Goal: Task Accomplishment & Management: Manage account settings

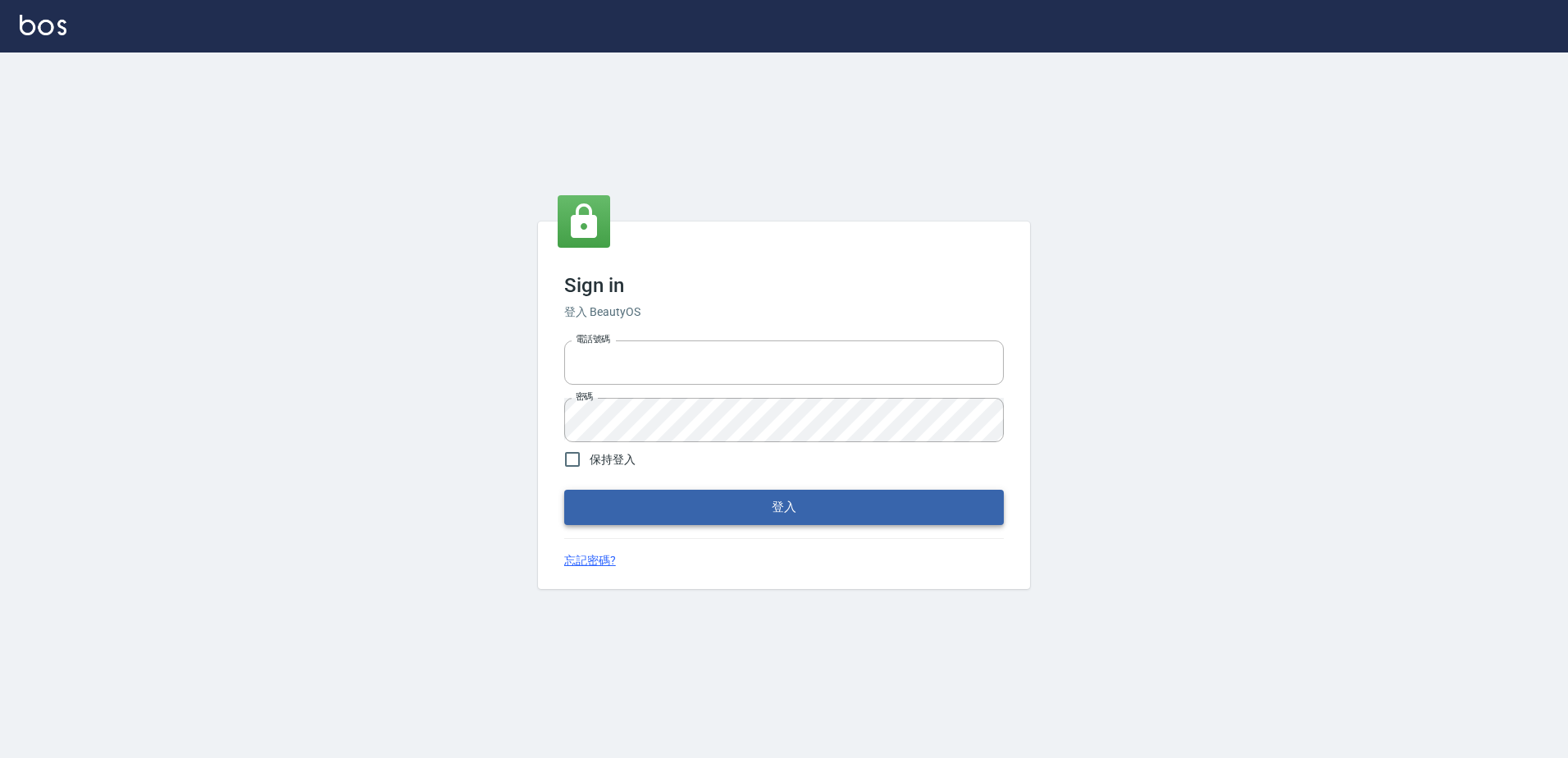
type input "0966699976"
click at [689, 501] on button "登入" at bounding box center [784, 507] width 440 height 34
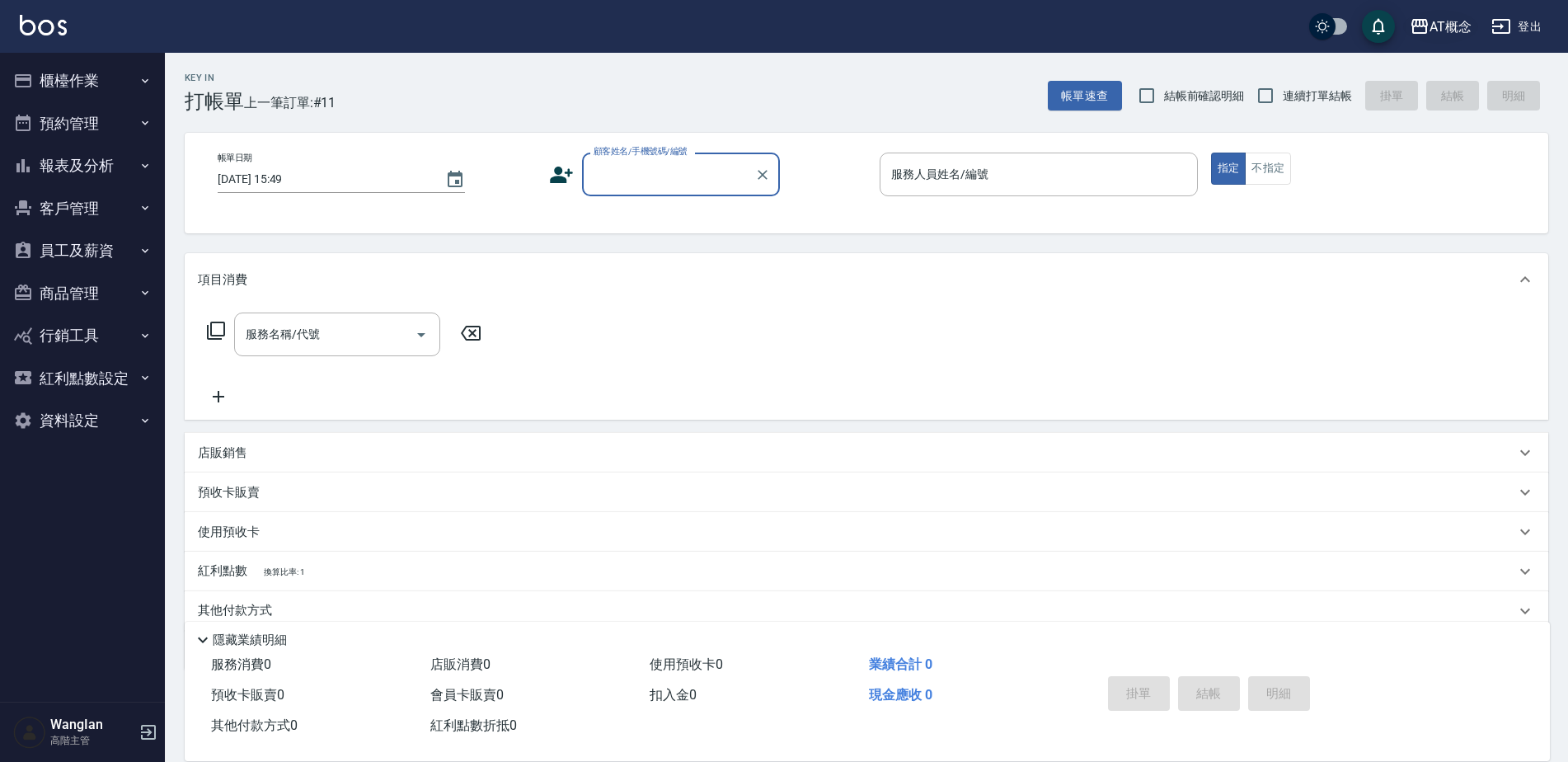
click at [1438, 14] on button "AT概念" at bounding box center [1441, 26] width 75 height 33
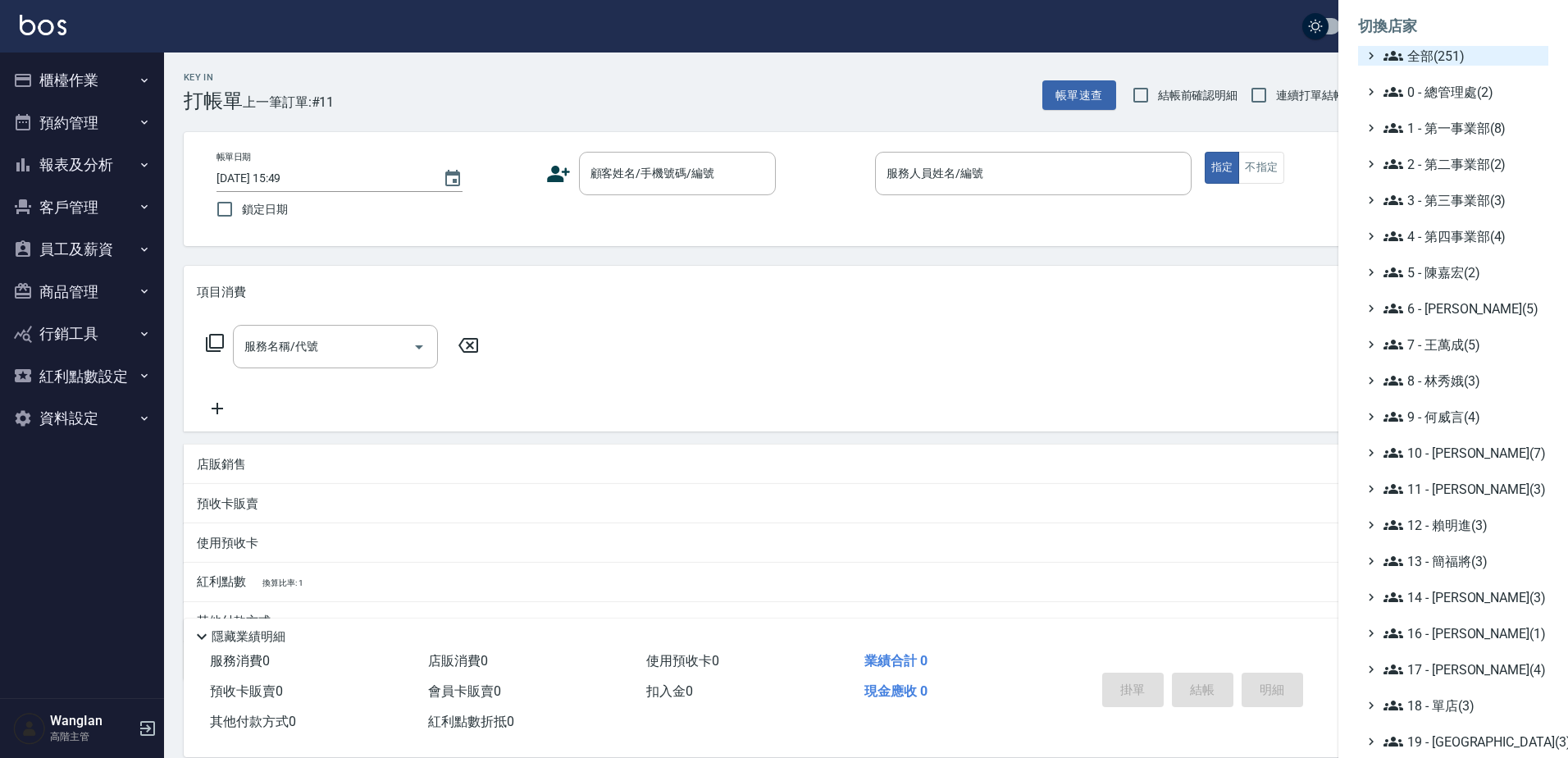
click at [1423, 62] on span "全部(251)" at bounding box center [1463, 56] width 158 height 20
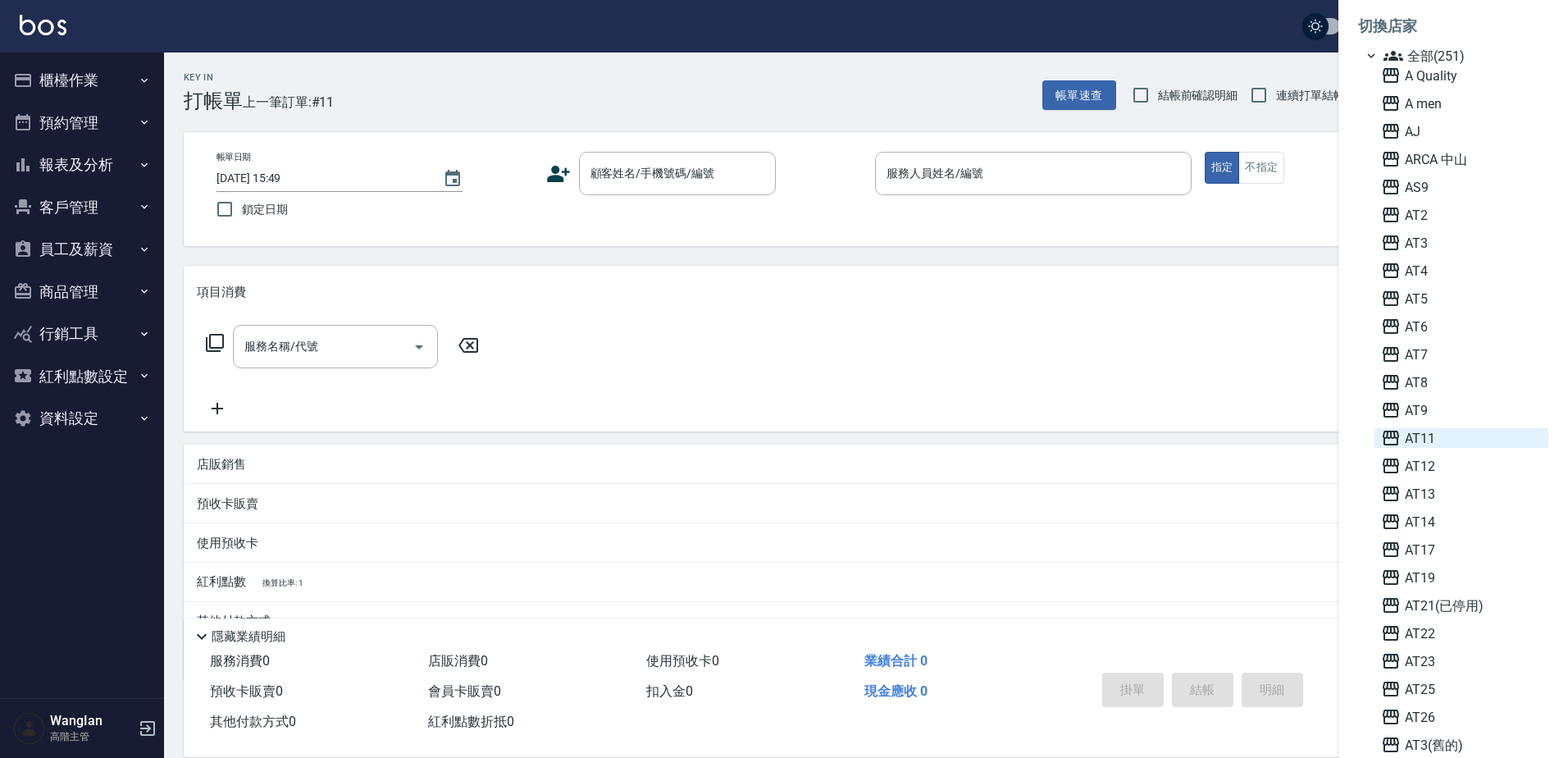
click at [1434, 441] on span "AT11" at bounding box center [1461, 438] width 161 height 20
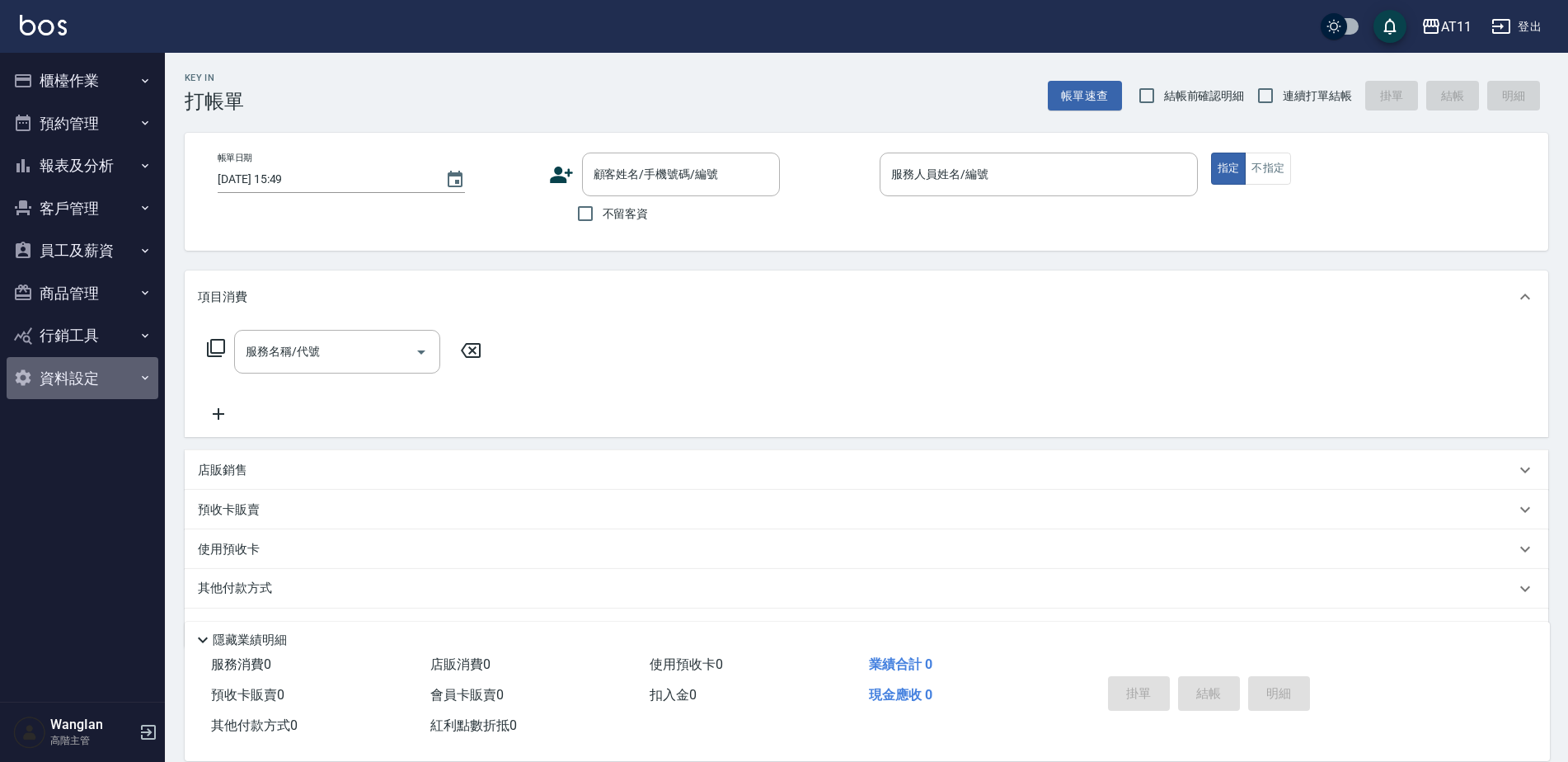
click at [69, 385] on button "資料設定" at bounding box center [82, 379] width 152 height 43
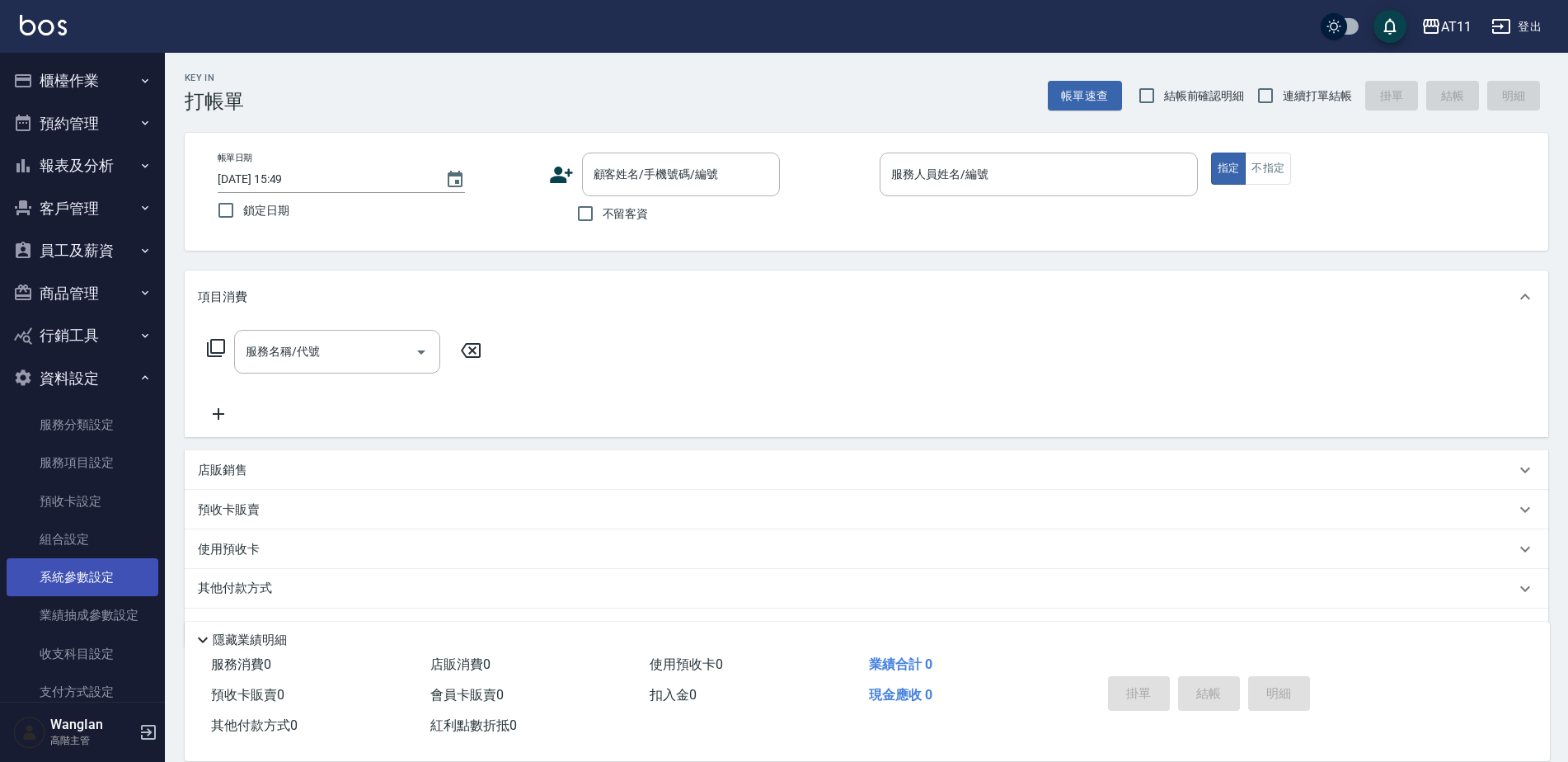
click at [78, 575] on link "系統參數設定" at bounding box center [82, 577] width 152 height 38
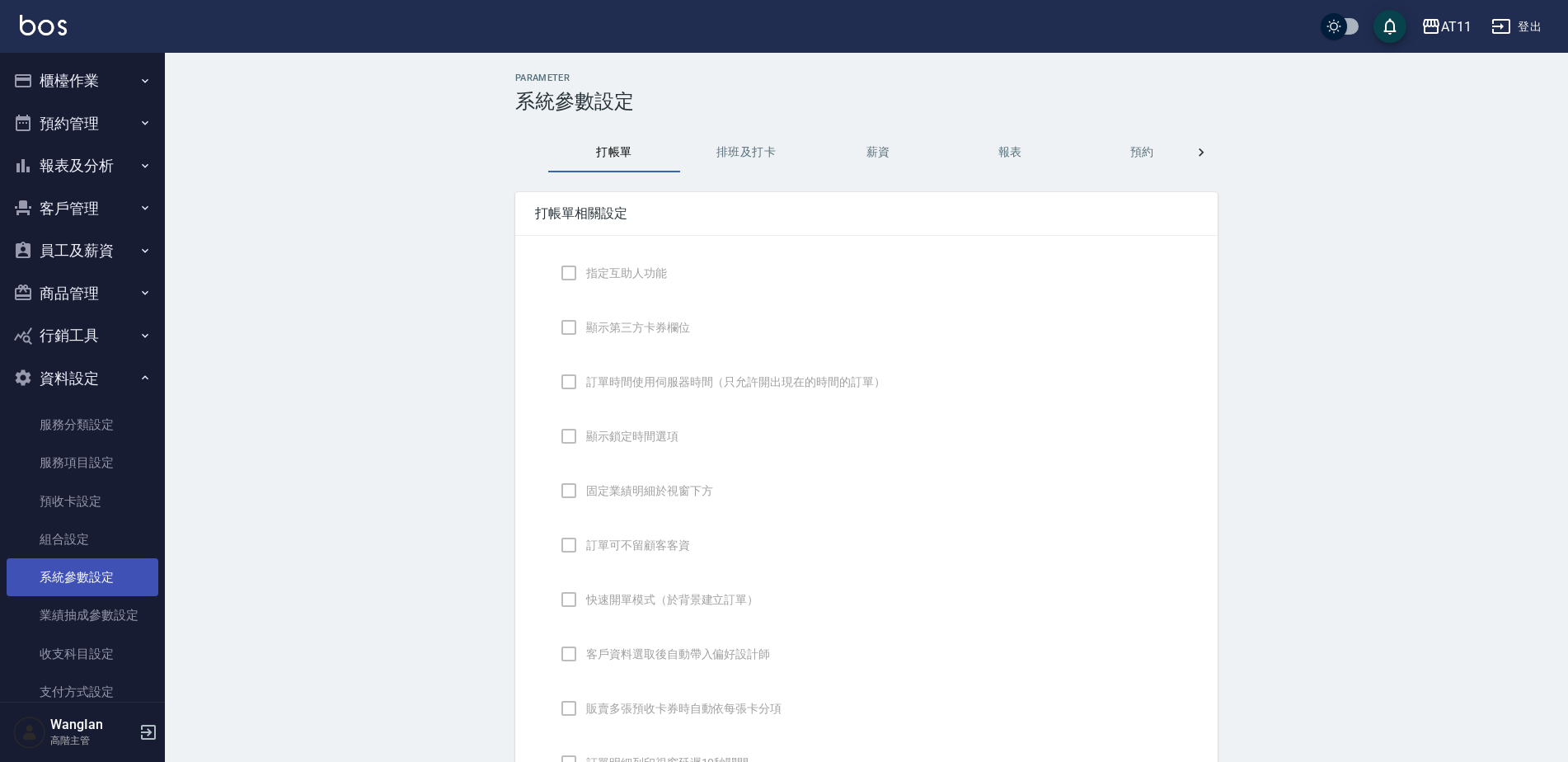
checkbox input "true"
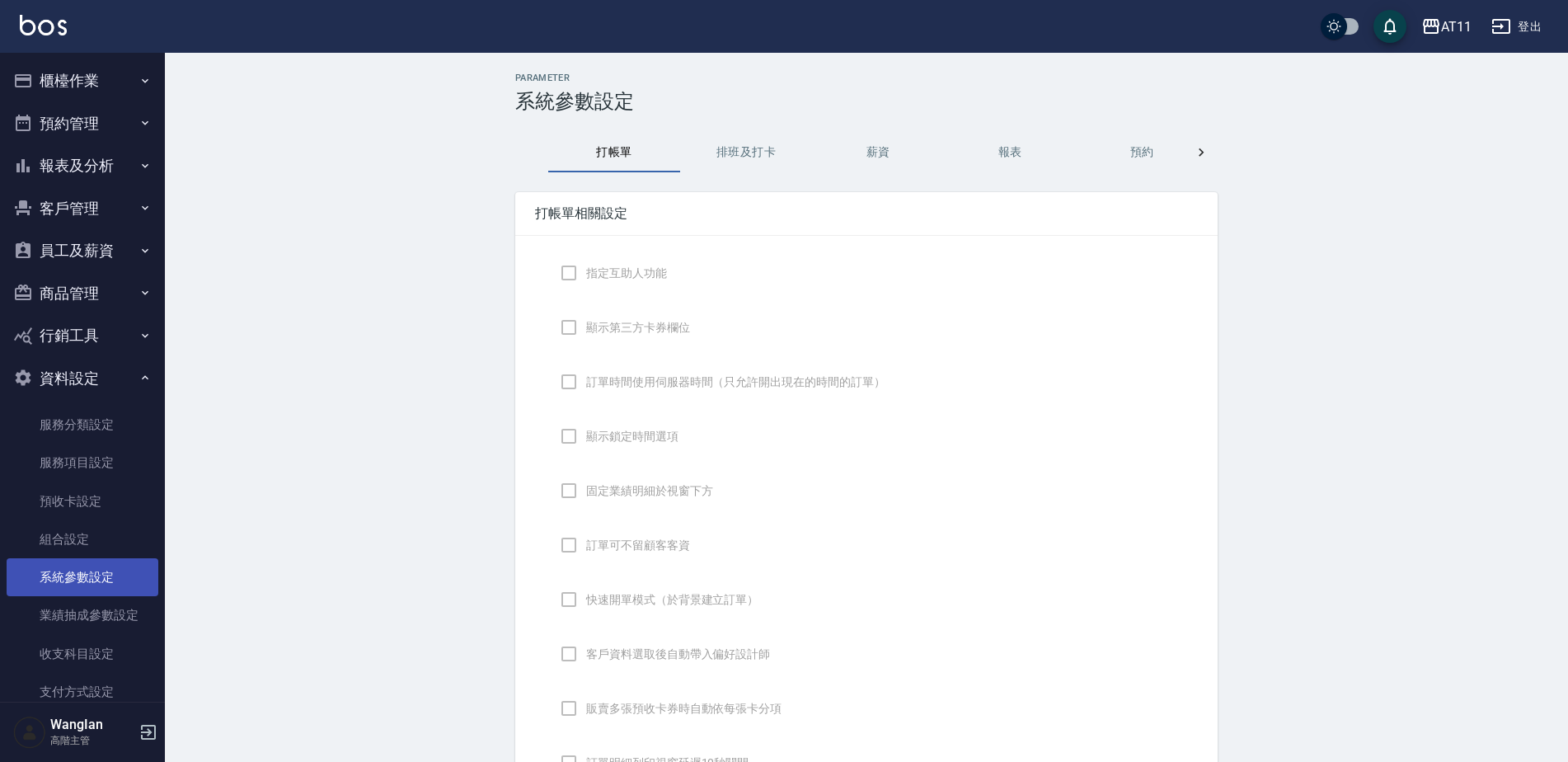
checkbox input "true"
checkbox input "false"
type input "NICKNAME"
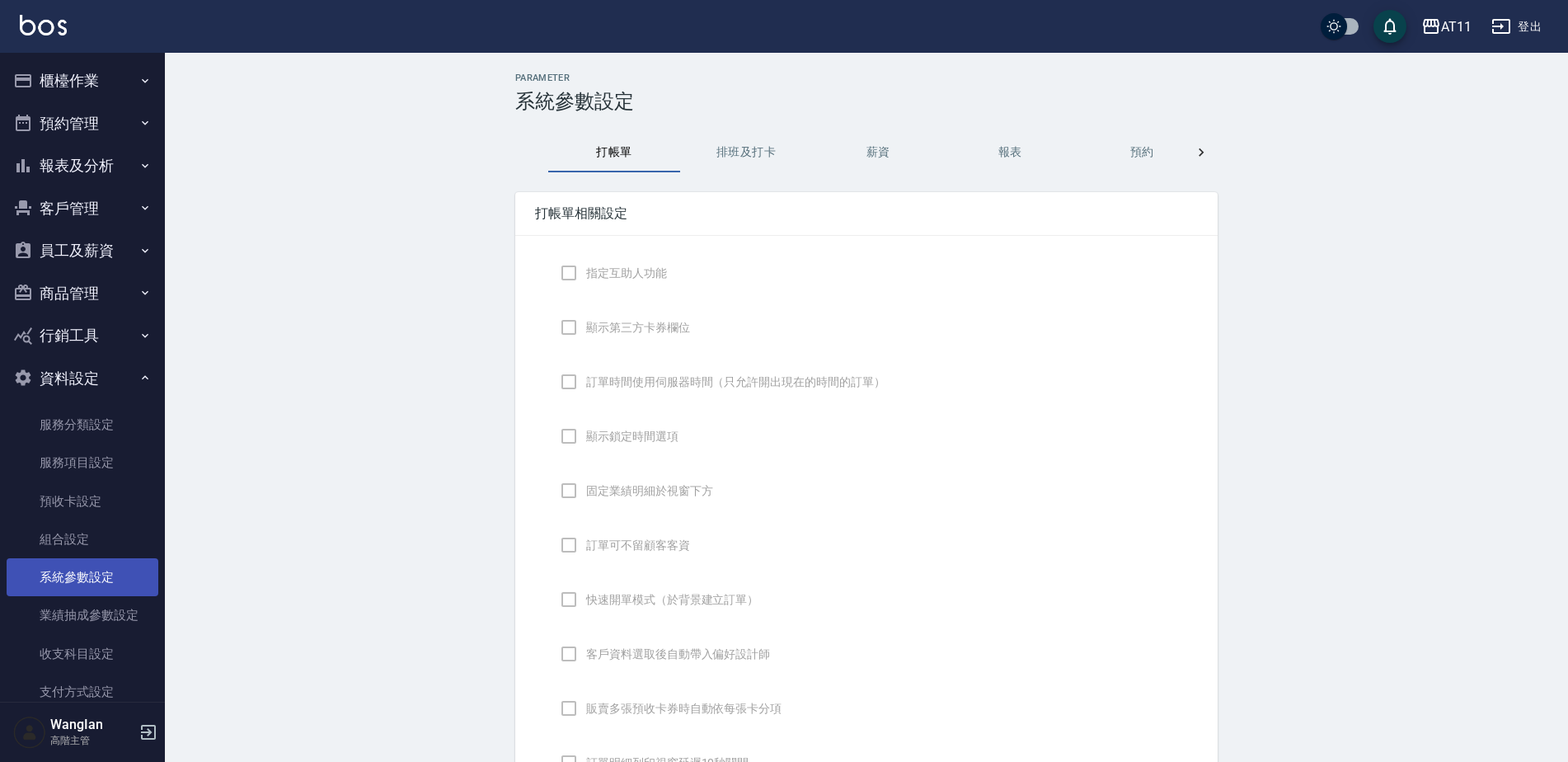
type input "LASTORDER"
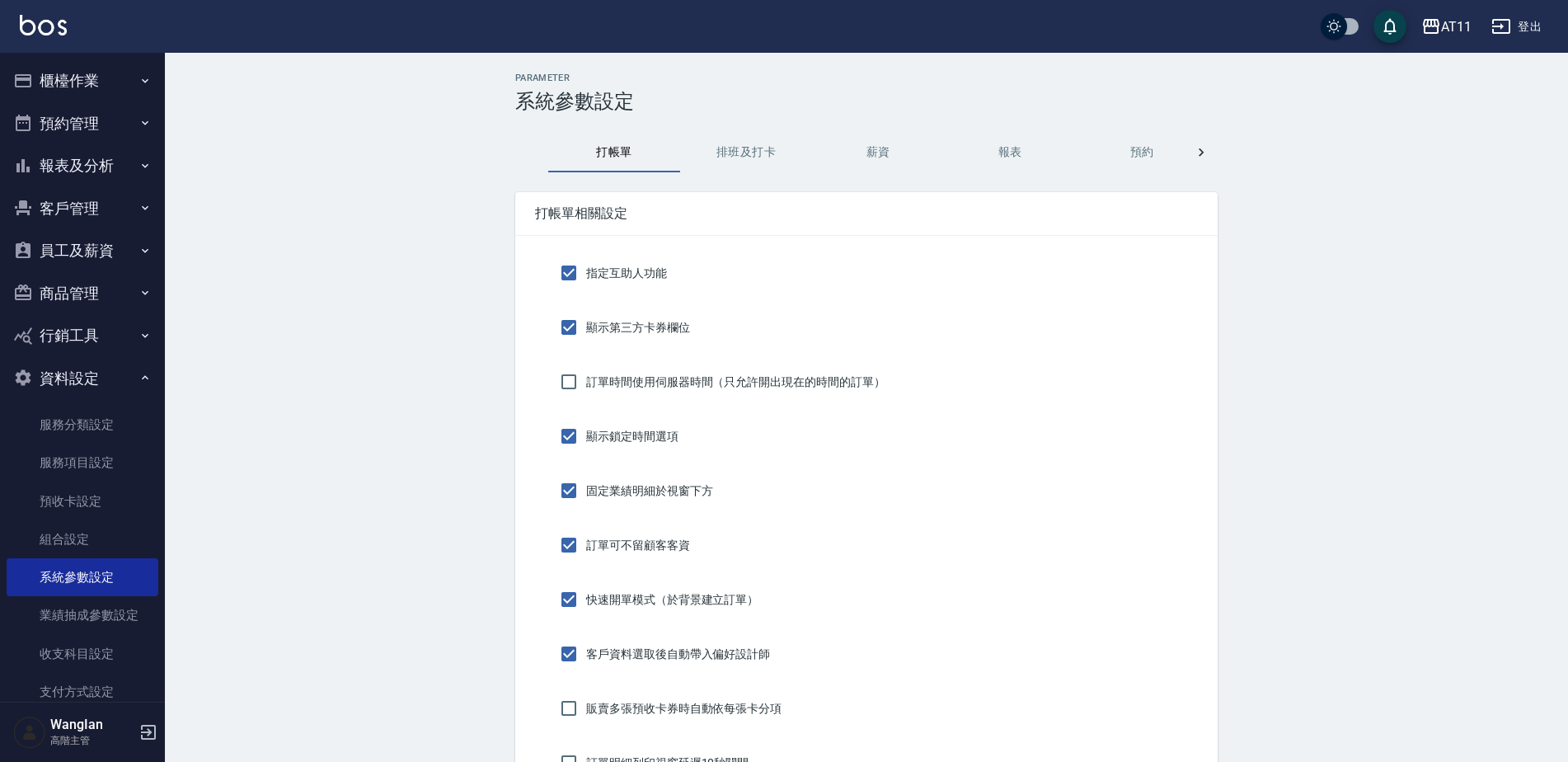
click at [1214, 145] on div at bounding box center [1201, 152] width 33 height 40
click at [977, 163] on button "功能設定" at bounding box center [1010, 152] width 132 height 40
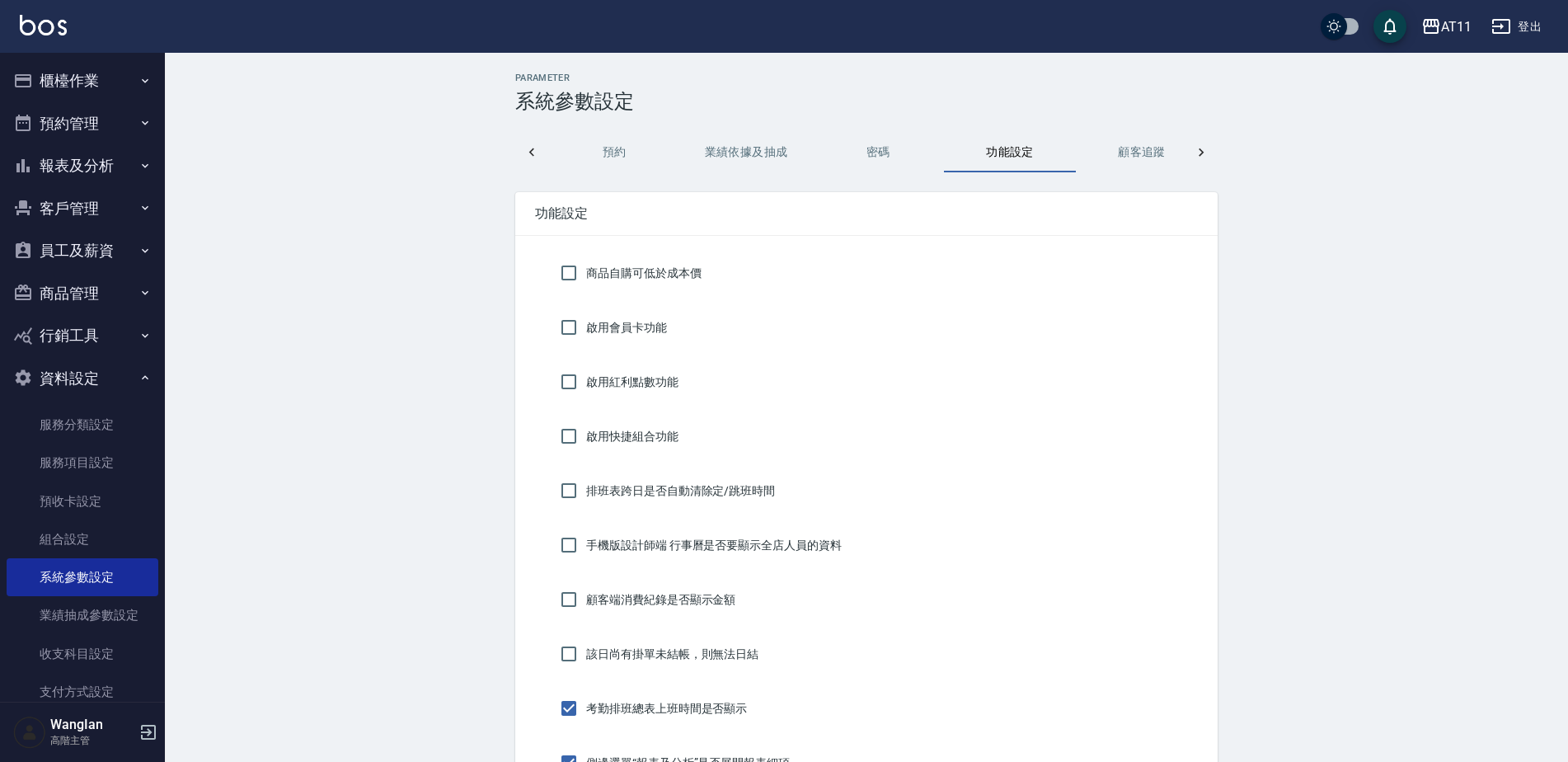
click at [625, 151] on button "預約" at bounding box center [614, 152] width 132 height 40
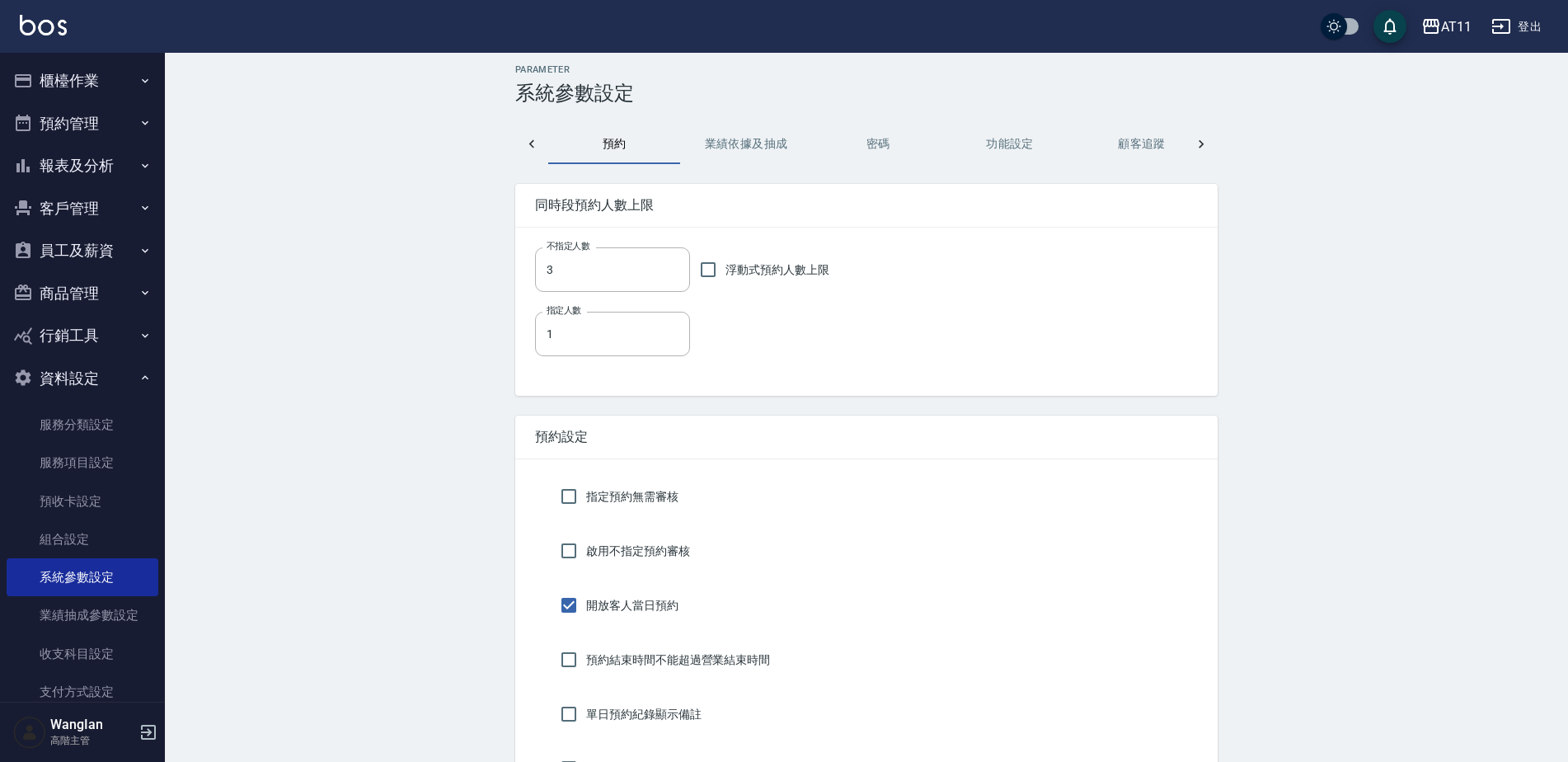
scroll to position [0, 0]
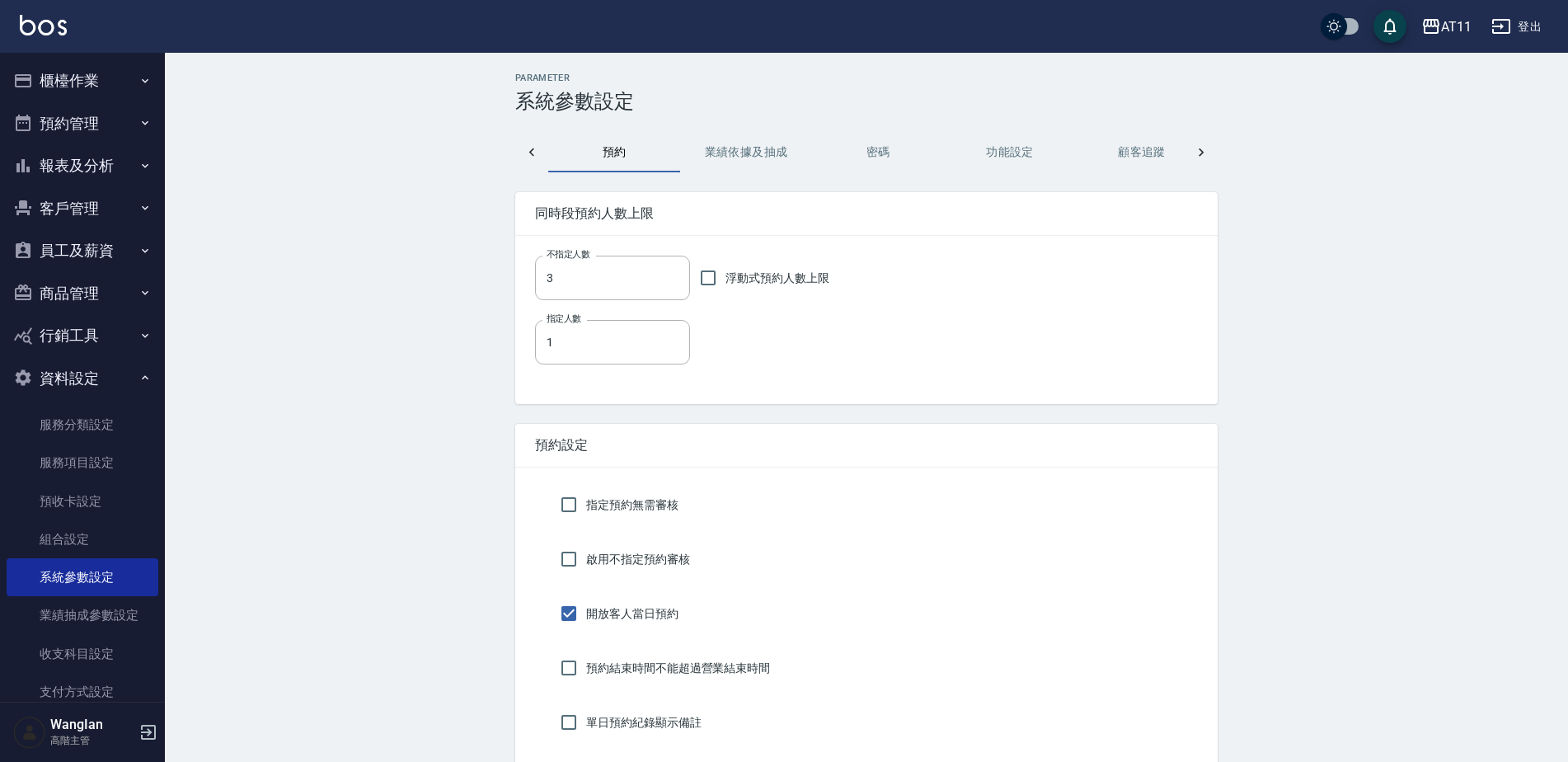
click at [1060, 149] on button "功能設定" at bounding box center [1010, 152] width 132 height 40
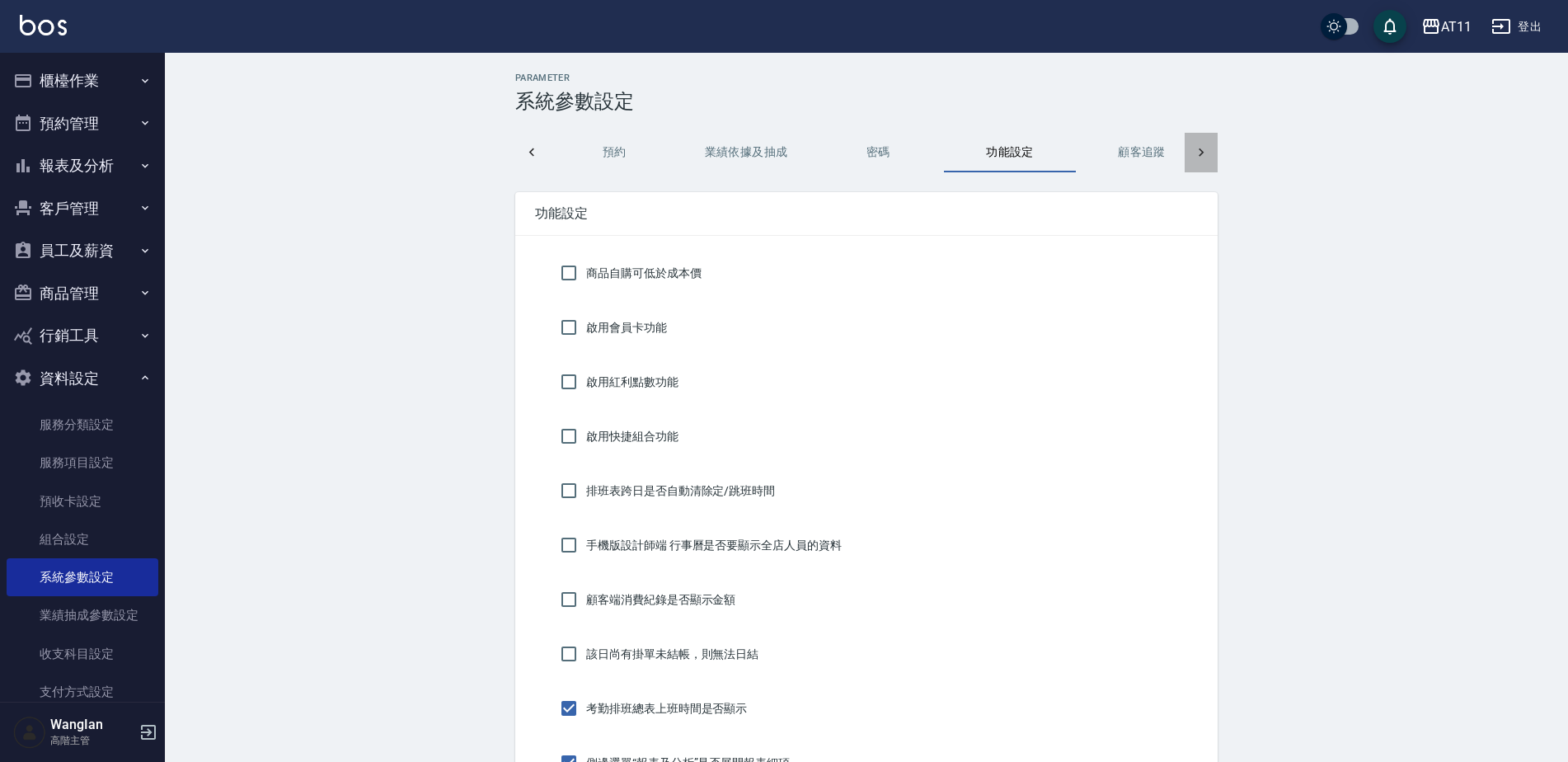
click at [1196, 149] on icon at bounding box center [1202, 152] width 16 height 16
click at [959, 151] on button "顧客端" at bounding box center [987, 152] width 132 height 40
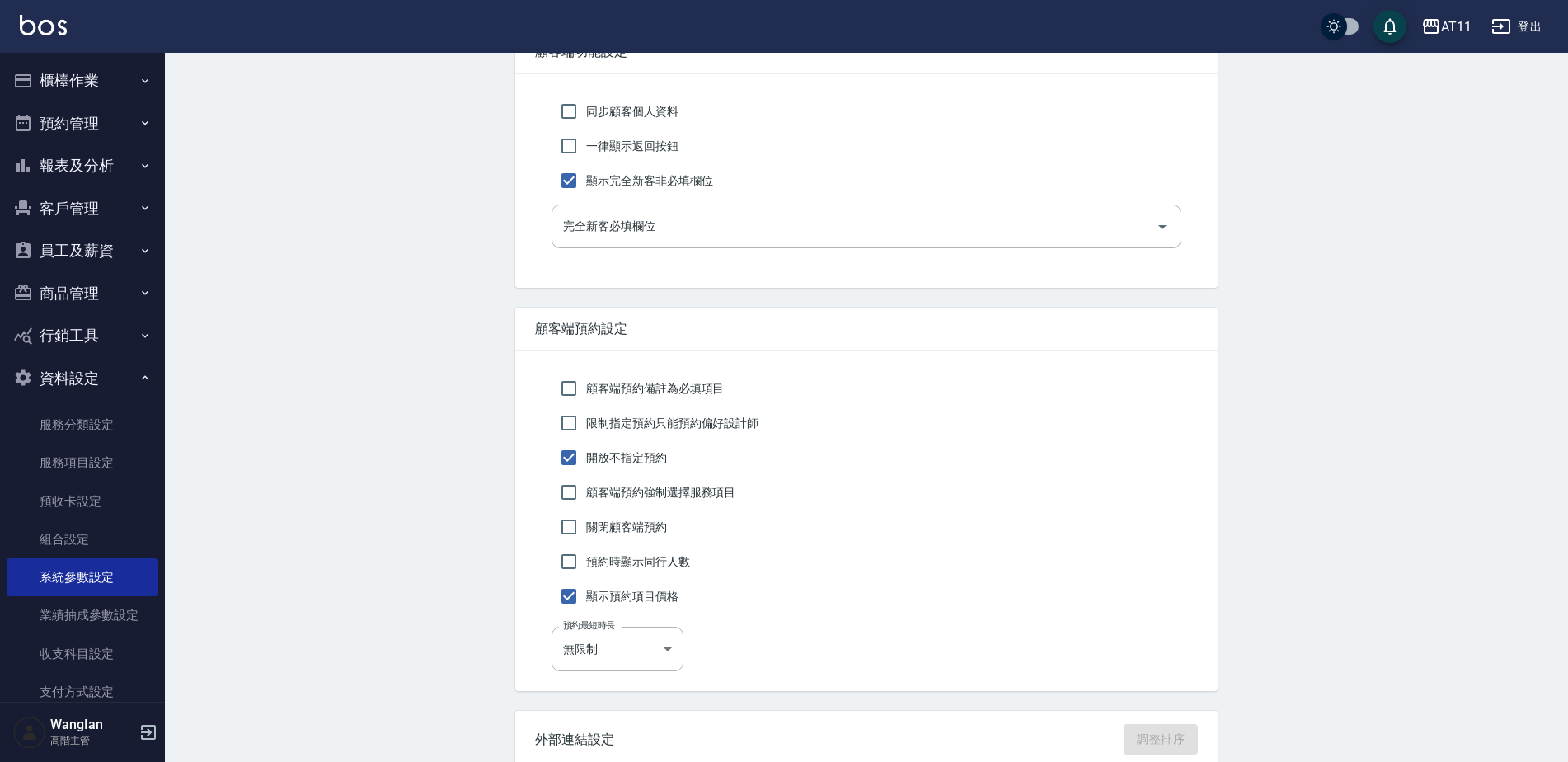
scroll to position [330, 0]
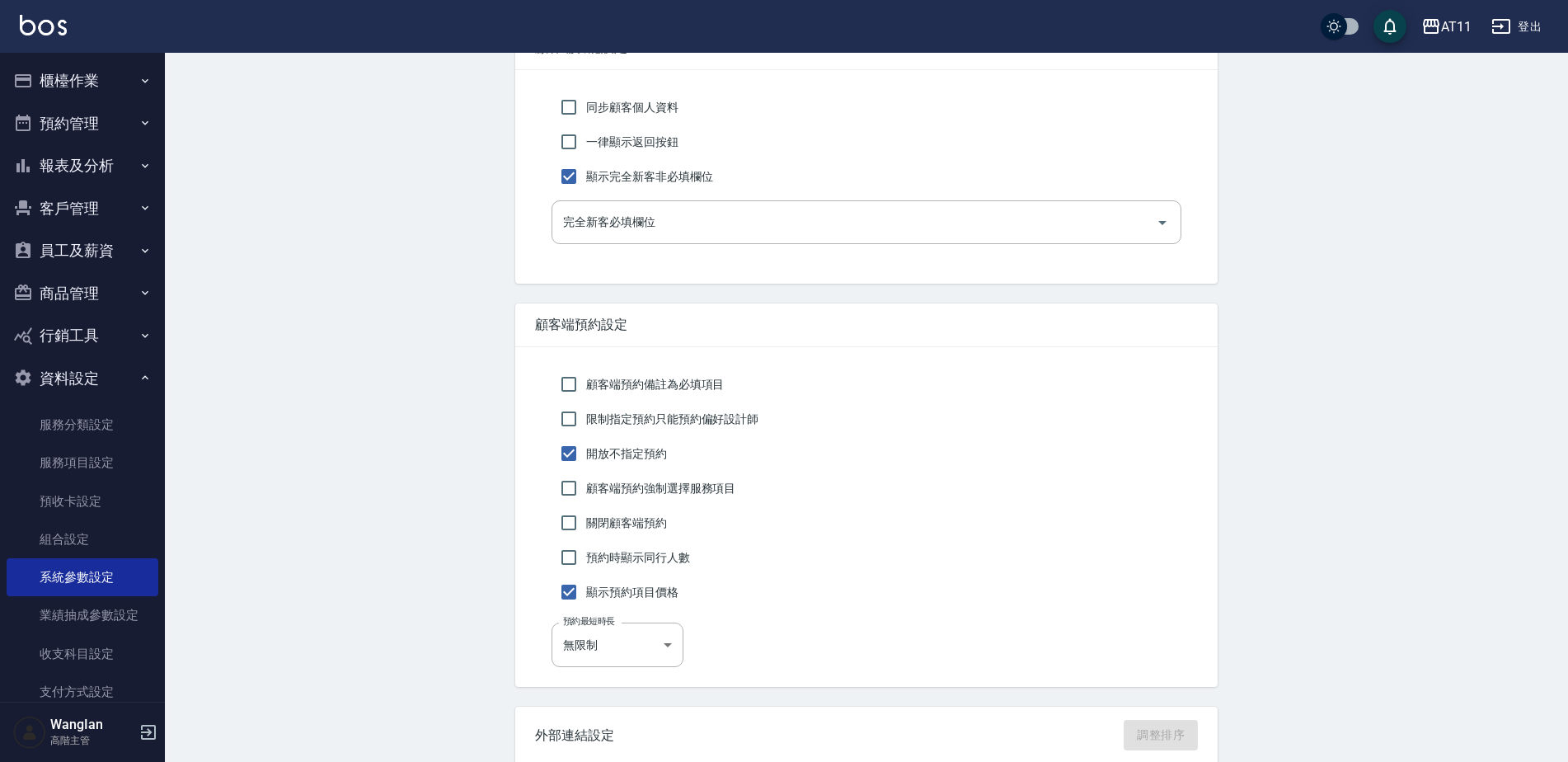
click at [660, 446] on span "開放不指定預約" at bounding box center [627, 454] width 81 height 17
click at [586, 446] on input "開放不指定預約" at bounding box center [568, 453] width 34 height 34
checkbox input "false"
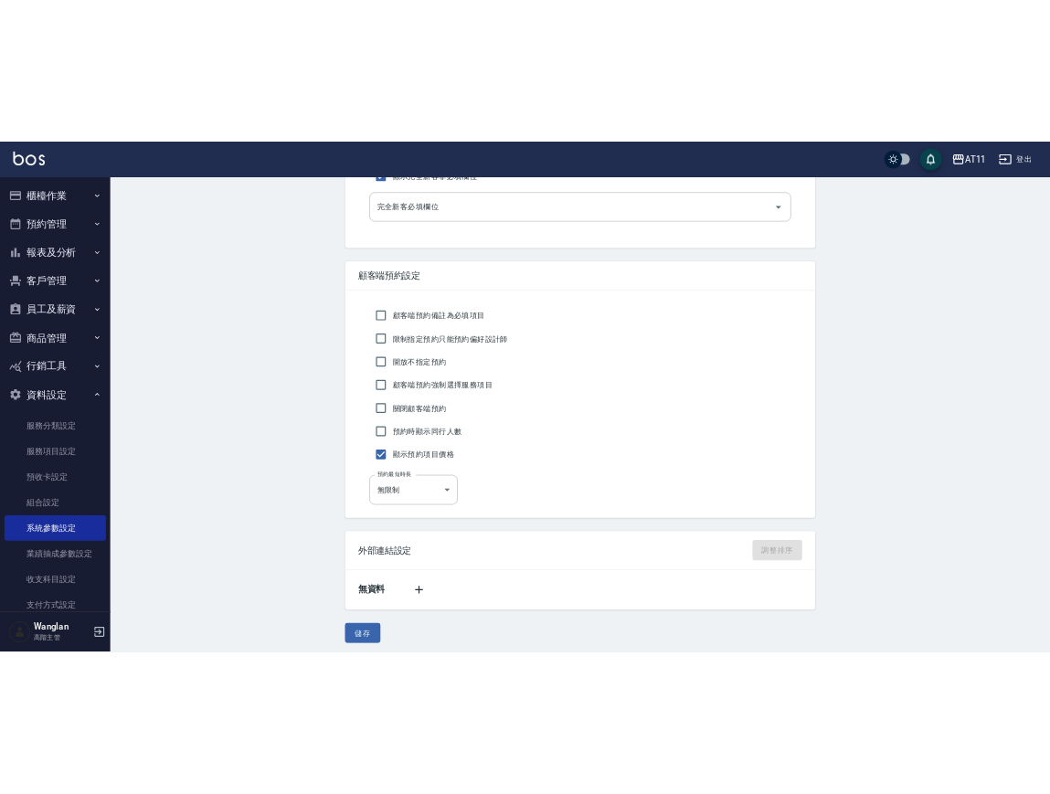
scroll to position [511, 0]
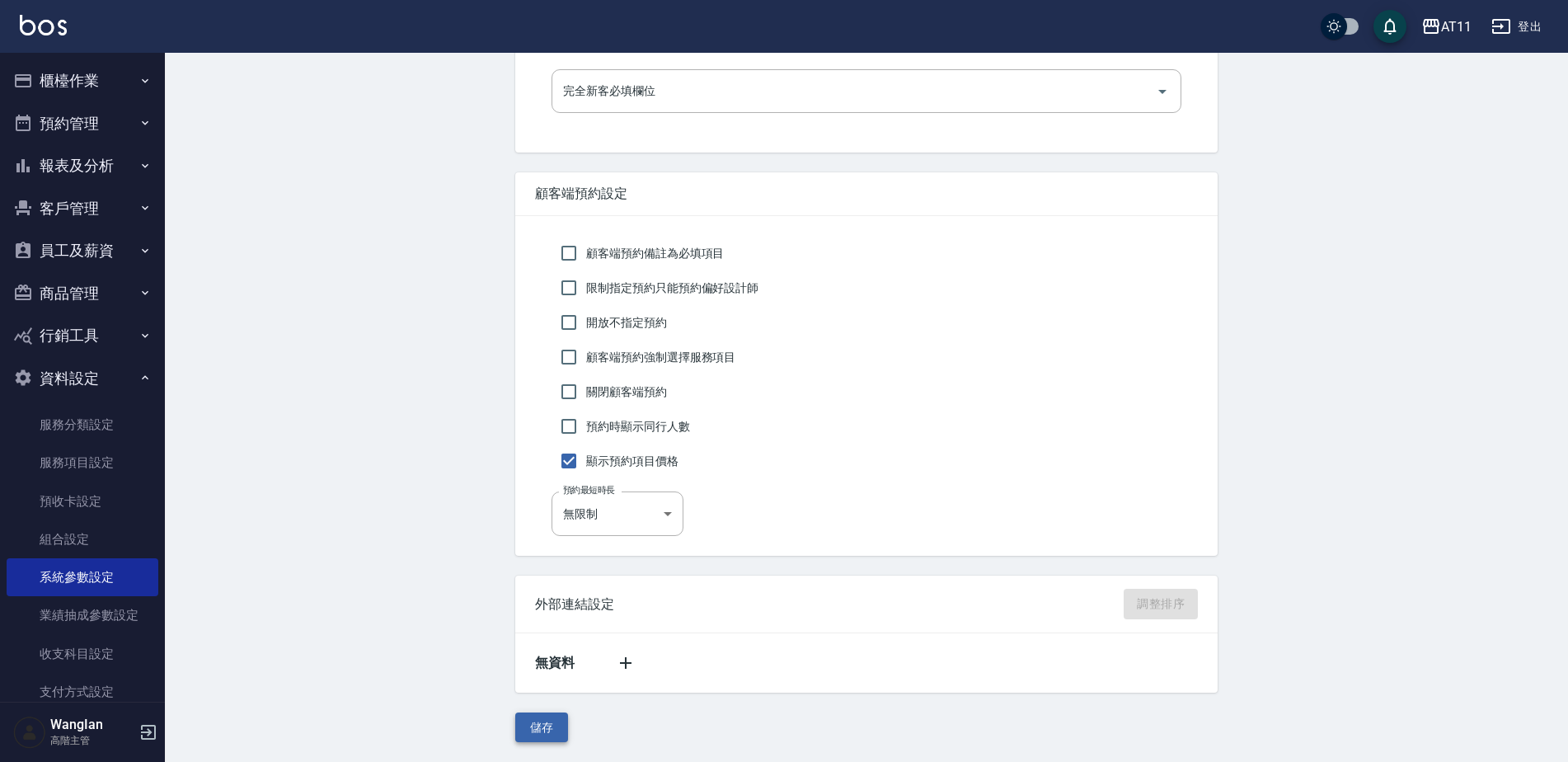
click at [538, 730] on button "儲存" at bounding box center [541, 728] width 52 height 31
